Goal: Obtain resource: Obtain resource

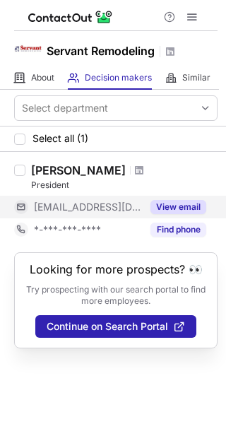
click at [164, 208] on button "View email" at bounding box center [178, 207] width 56 height 14
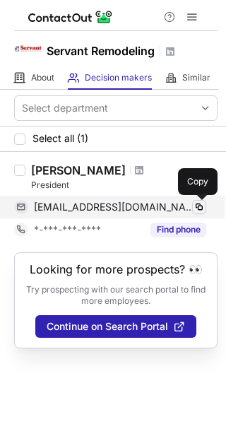
click at [196, 207] on span at bounding box center [198, 206] width 11 height 11
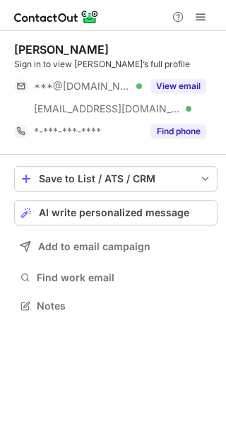
scroll to position [296, 226]
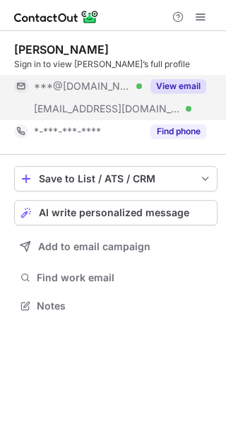
click at [183, 82] on button "View email" at bounding box center [178, 86] width 56 height 14
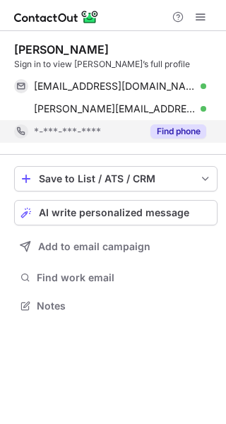
click at [182, 137] on button "Find phone" at bounding box center [178, 131] width 56 height 14
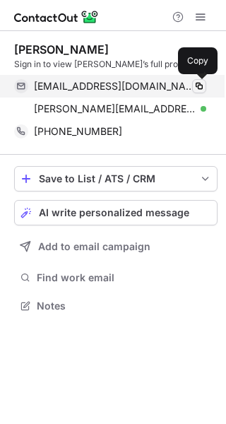
click at [201, 85] on span at bounding box center [198, 85] width 11 height 11
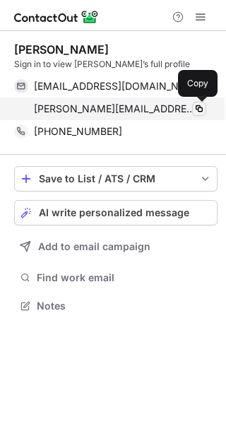
click at [195, 105] on span at bounding box center [198, 108] width 11 height 11
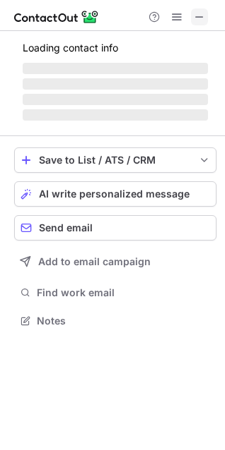
scroll to position [307, 225]
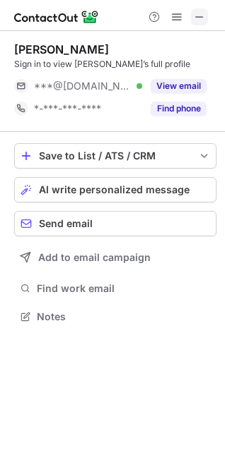
click at [203, 16] on span at bounding box center [198, 16] width 11 height 11
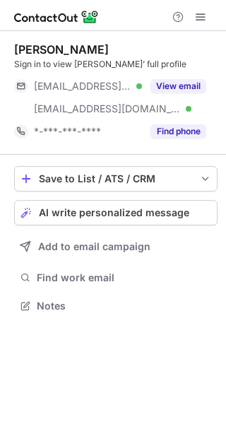
scroll to position [296, 226]
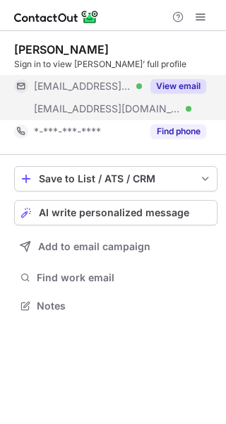
click at [169, 90] on button "View email" at bounding box center [178, 86] width 56 height 14
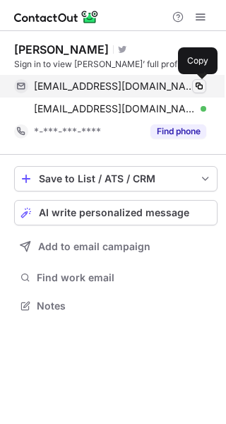
click at [201, 86] on span at bounding box center [198, 85] width 11 height 11
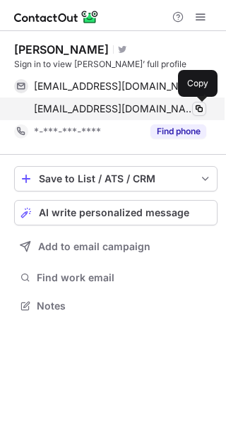
click at [201, 110] on span at bounding box center [198, 108] width 11 height 11
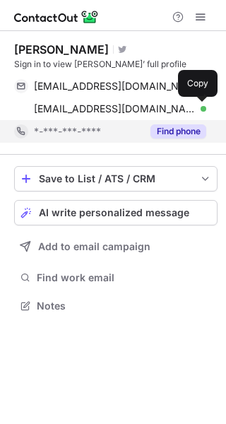
click at [166, 132] on button "Find phone" at bounding box center [178, 131] width 56 height 14
